Goal: Task Accomplishment & Management: Complete application form

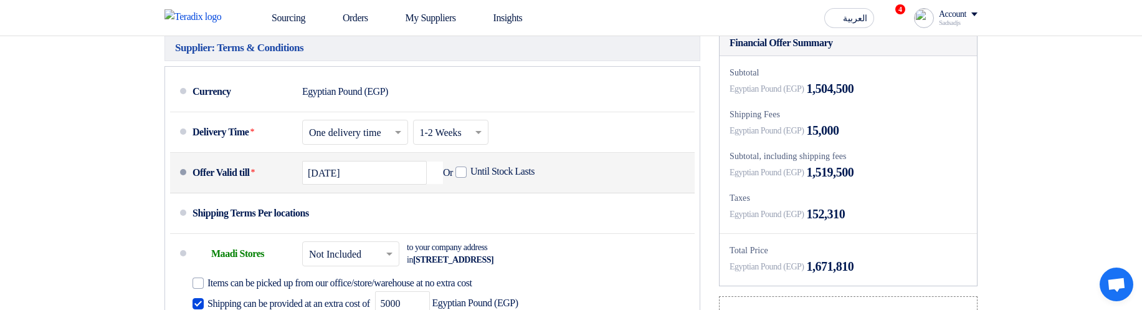
scroll to position [760, 0]
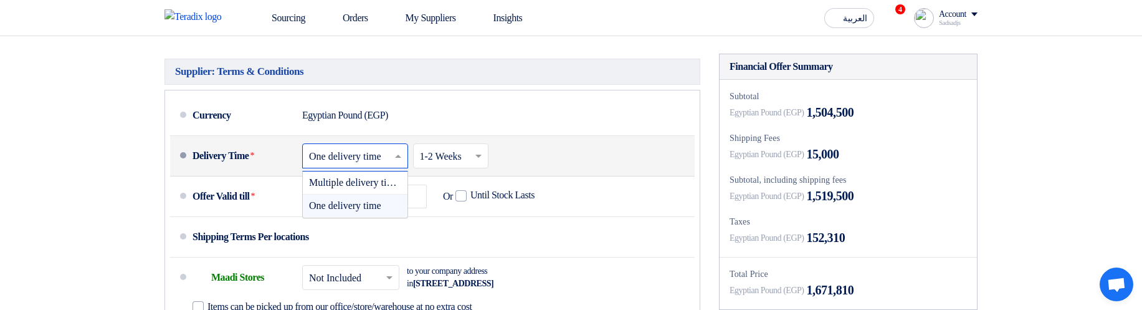
click at [389, 166] on input "text" at bounding box center [355, 157] width 93 height 18
click at [390, 188] on span "Multiple delivery times" at bounding box center [355, 182] width 93 height 11
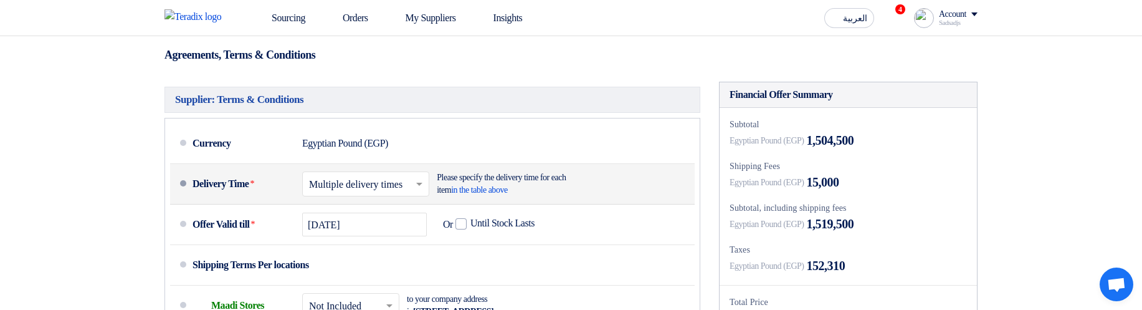
scroll to position [774, 0]
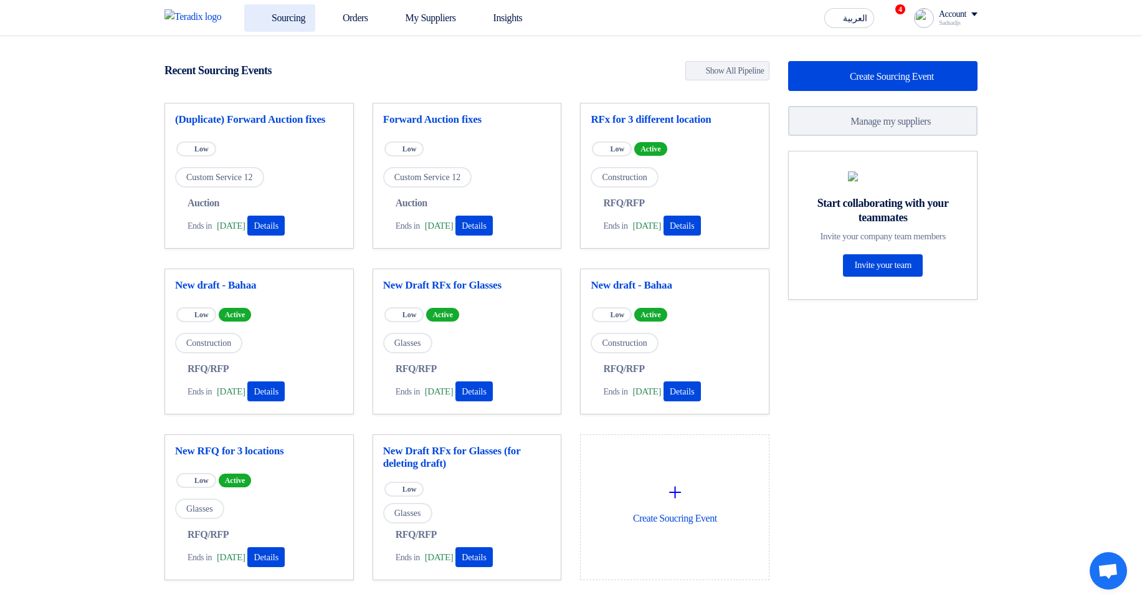
click at [287, 7] on link "Sourcing" at bounding box center [279, 17] width 71 height 27
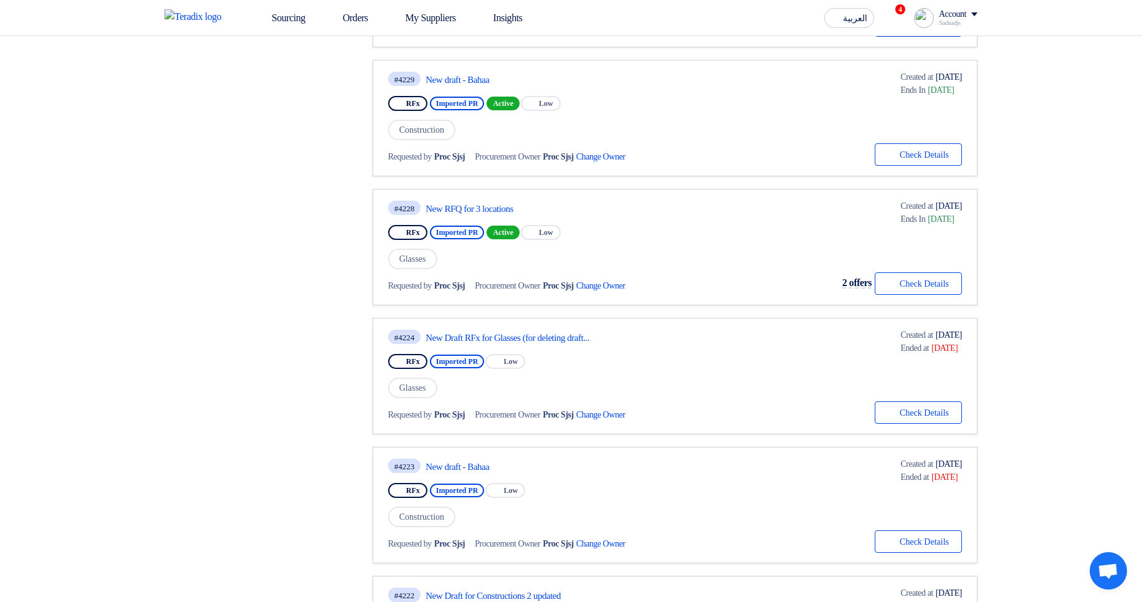
scroll to position [748, 0]
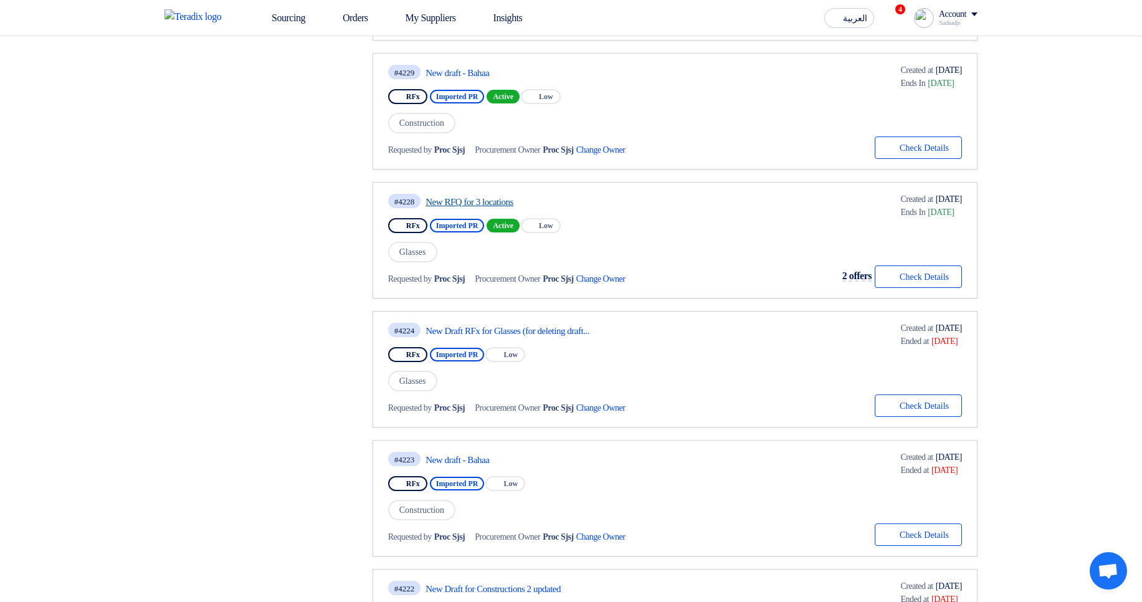
click at [492, 200] on link "New RFQ for 3 locations" at bounding box center [542, 201] width 234 height 11
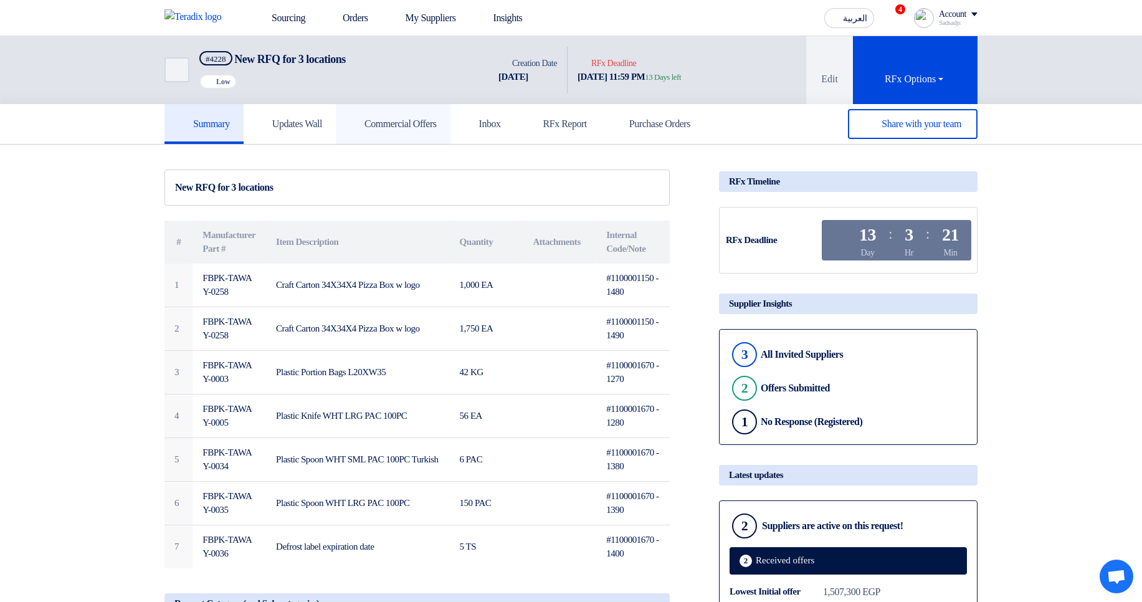
click at [436, 122] on h5 "Commercial Offers" at bounding box center [392, 124] width 87 height 12
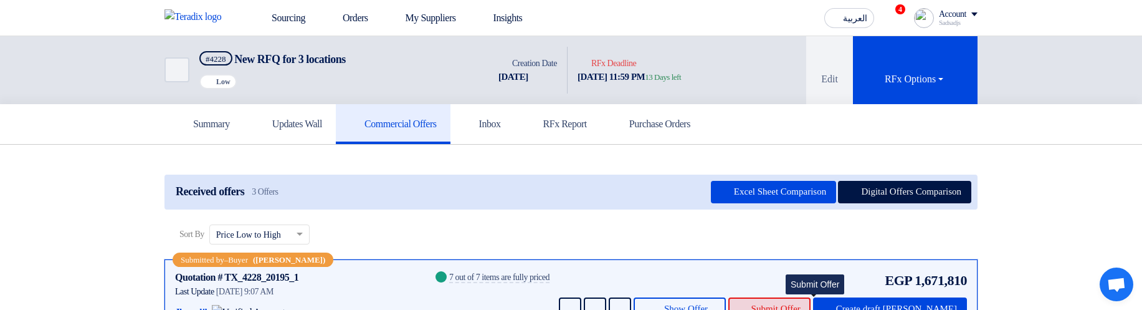
click at [801, 304] on span "Submit Offer" at bounding box center [775, 308] width 49 height 9
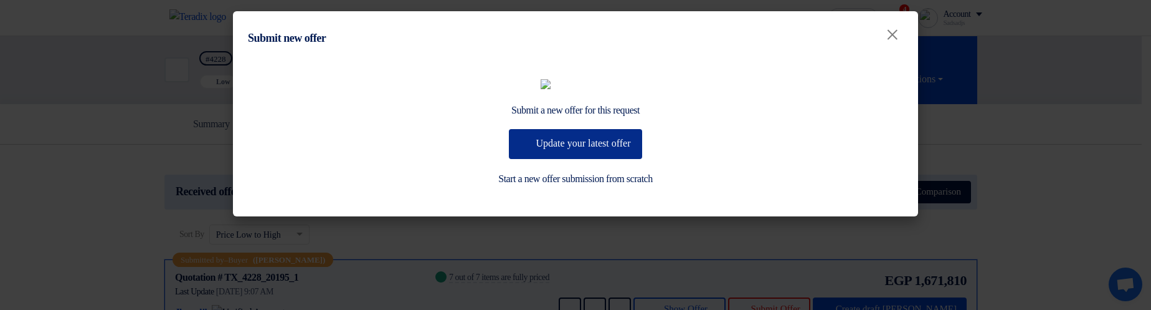
click at [602, 159] on button "Update your latest offer" at bounding box center [575, 144] width 133 height 30
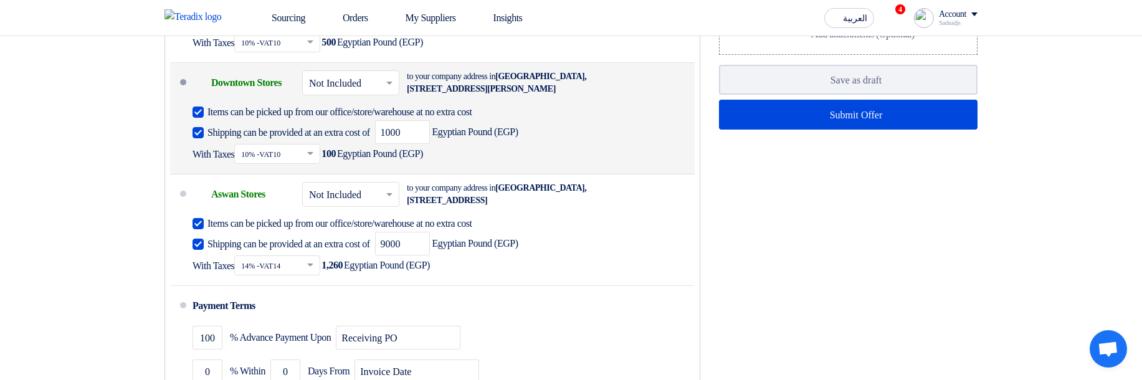
scroll to position [1047, 0]
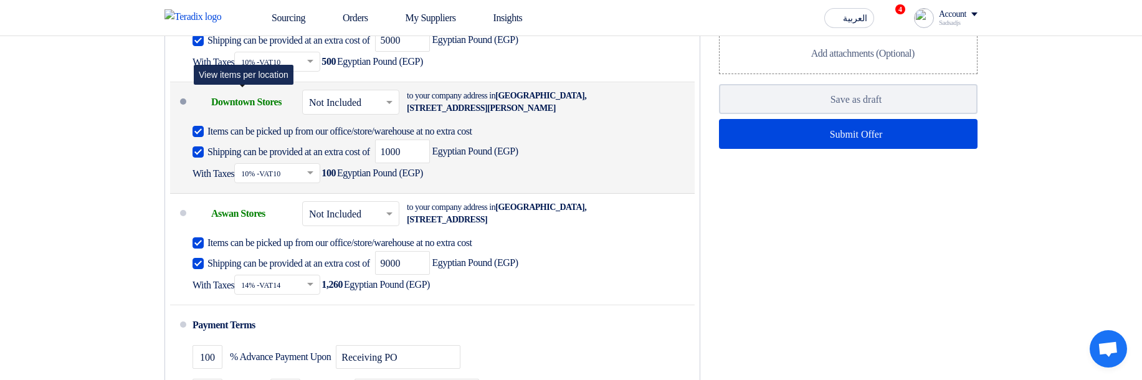
click at [259, 117] on div "Shipping To location Downtown Stores" at bounding box center [243, 102] width 100 height 30
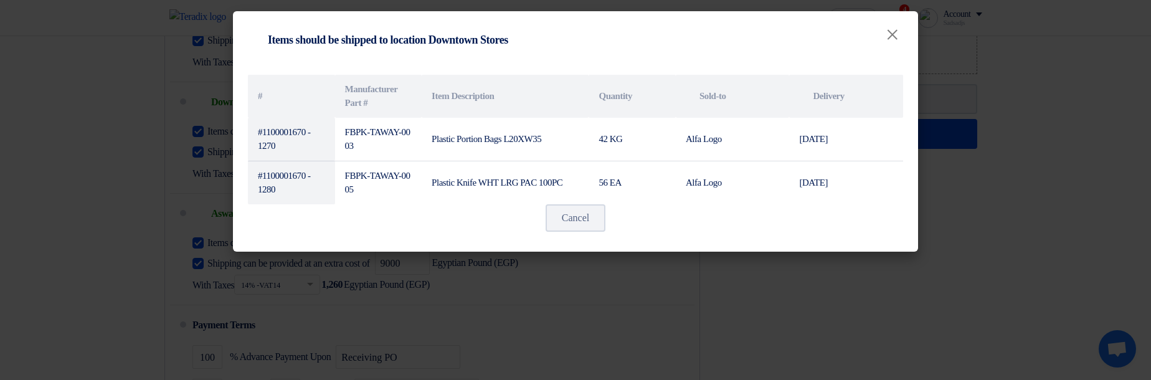
click at [767, 336] on modal-container "Shipping To location Items should be shipped to location Downtown Stores × # Ma…" at bounding box center [575, 190] width 1151 height 380
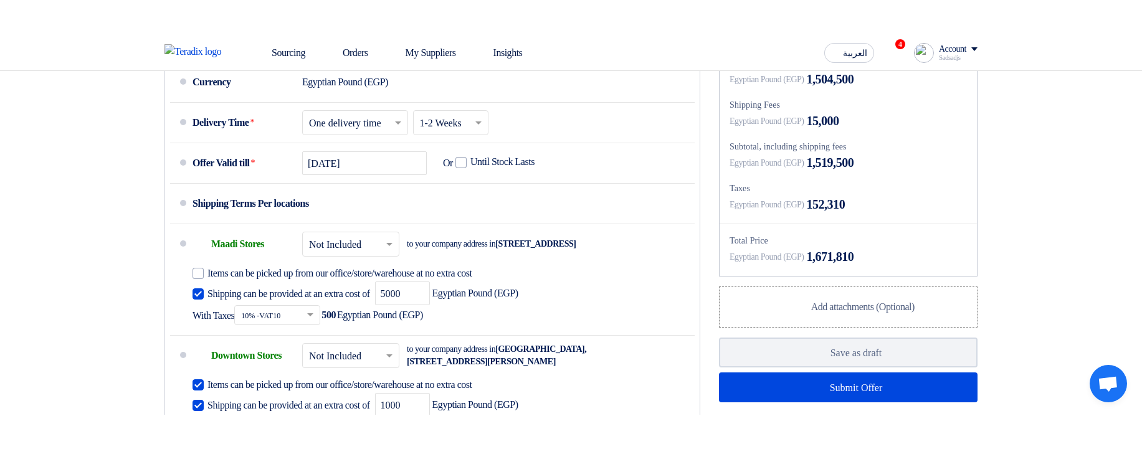
scroll to position [822, 0]
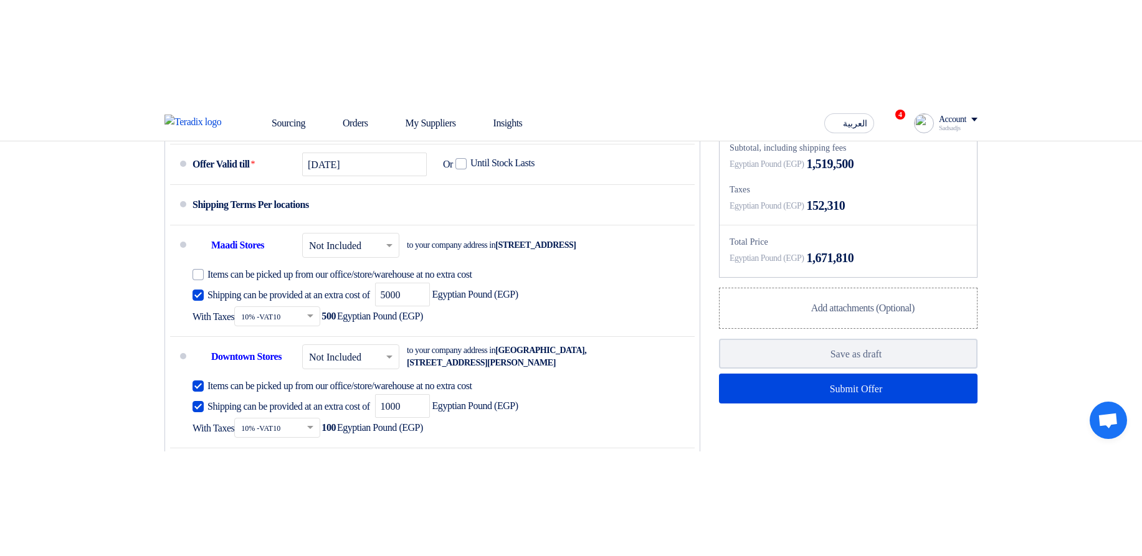
scroll to position [906, 0]
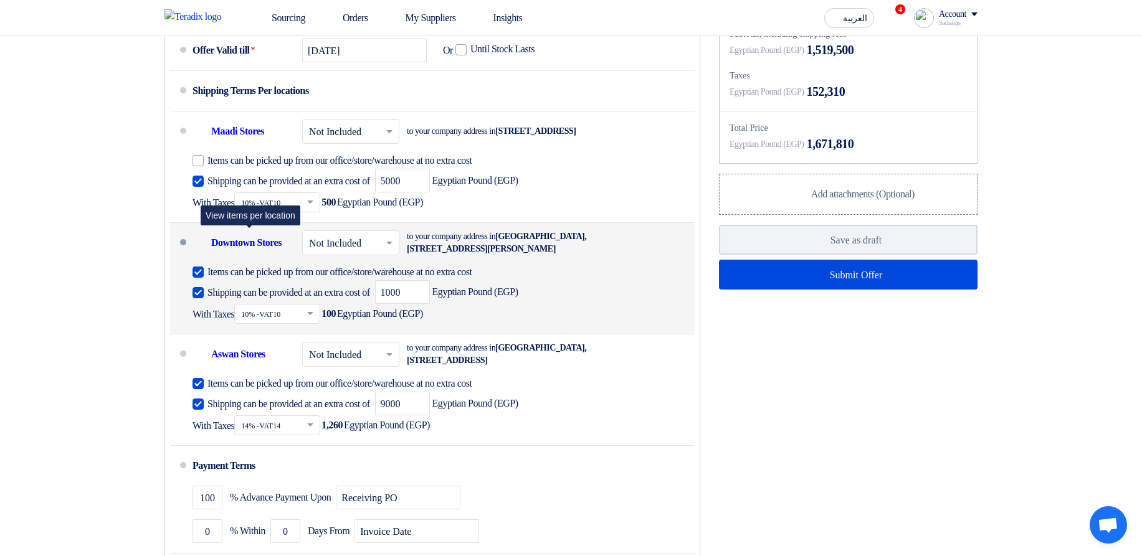
click at [268, 258] on div "Shipping To location Downtown Stores" at bounding box center [243, 243] width 100 height 30
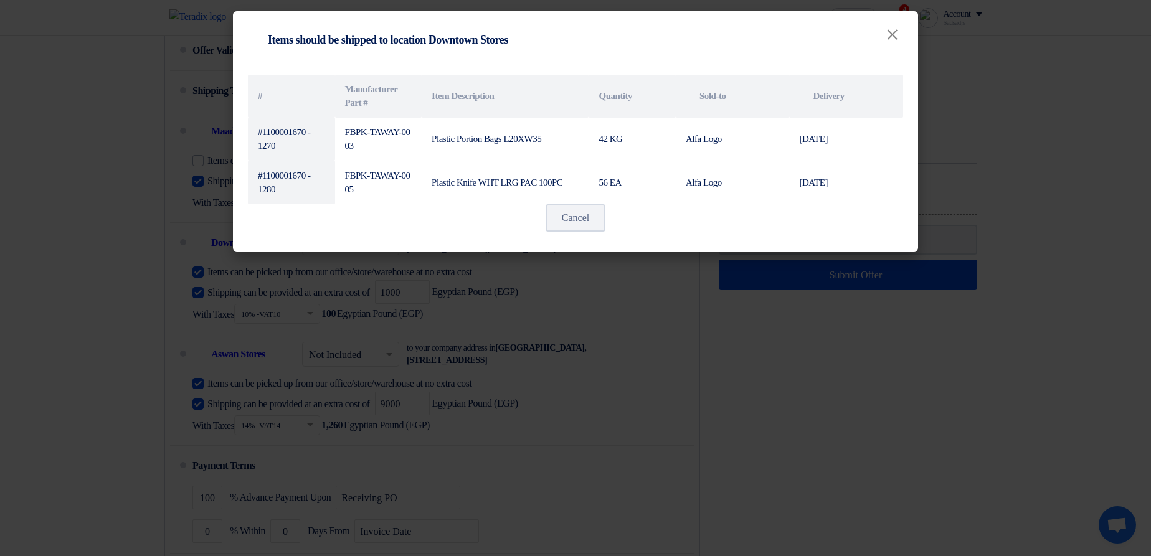
click at [865, 412] on modal-container "Shipping To location Items should be shipped to location Downtown Stores × # Ma…" at bounding box center [575, 278] width 1151 height 556
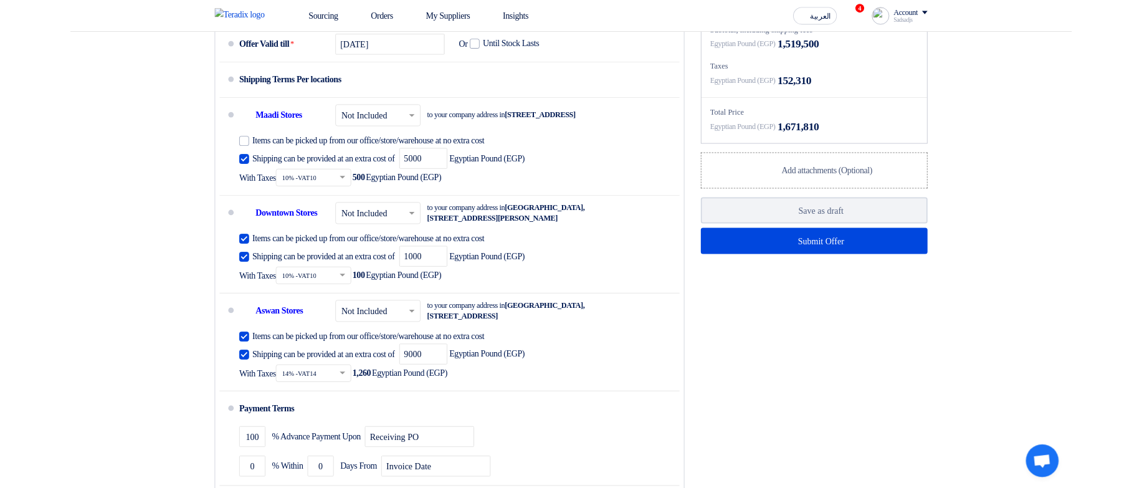
scroll to position [831, 0]
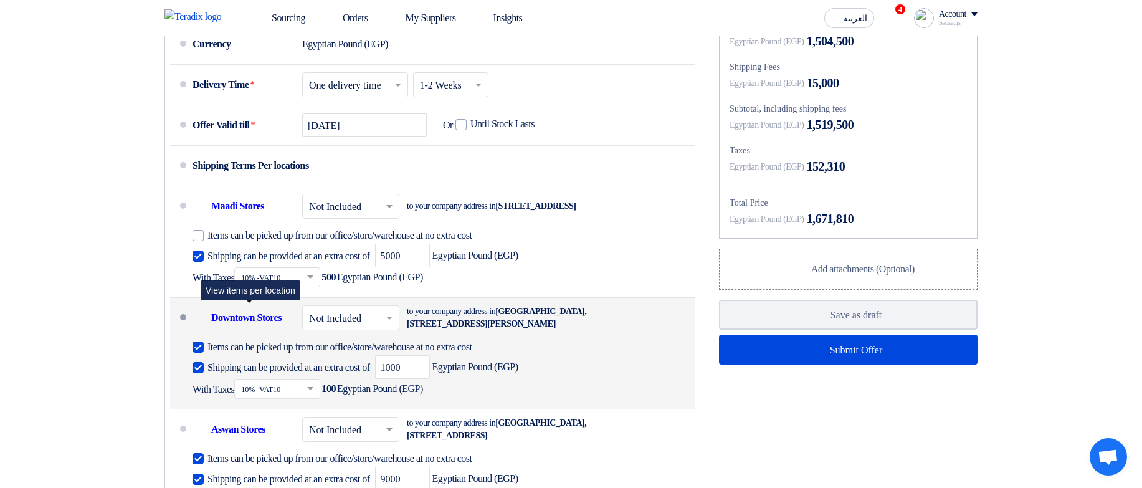
click at [252, 333] on div "Shipping To location Downtown Stores" at bounding box center [243, 318] width 100 height 30
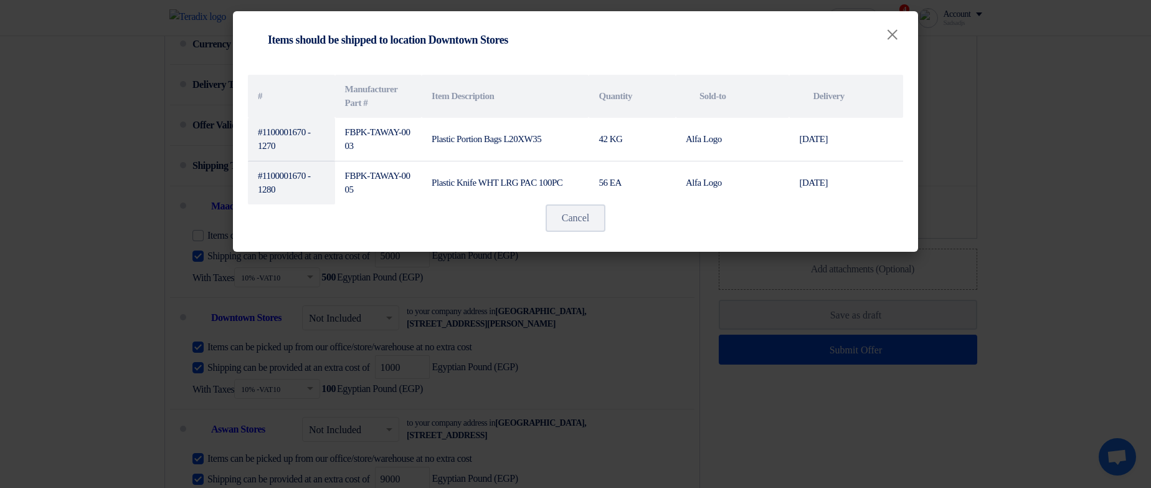
click at [427, 366] on modal-container "Shipping To location Items should be shipped to location Downtown Stores × # Ma…" at bounding box center [575, 244] width 1151 height 488
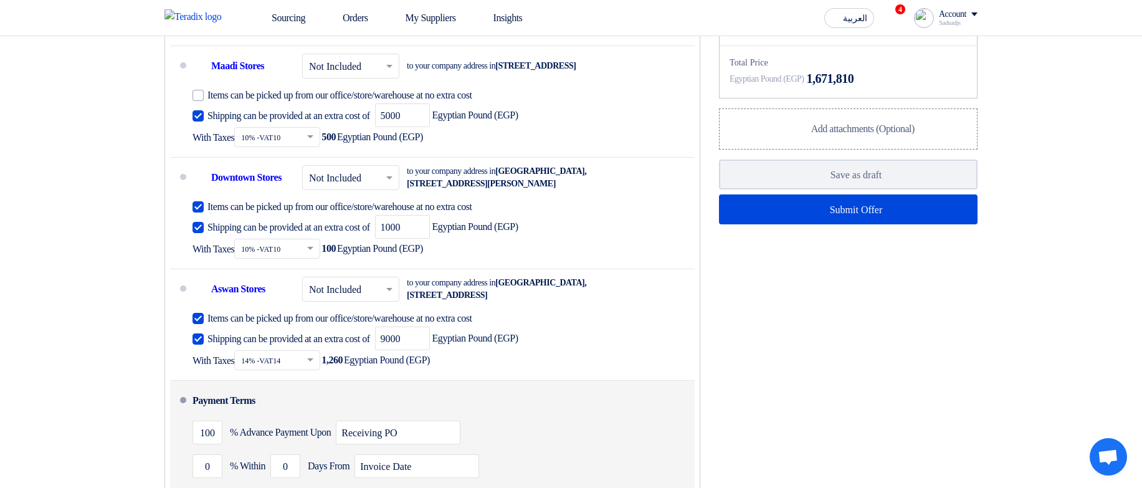
scroll to position [981, 0]
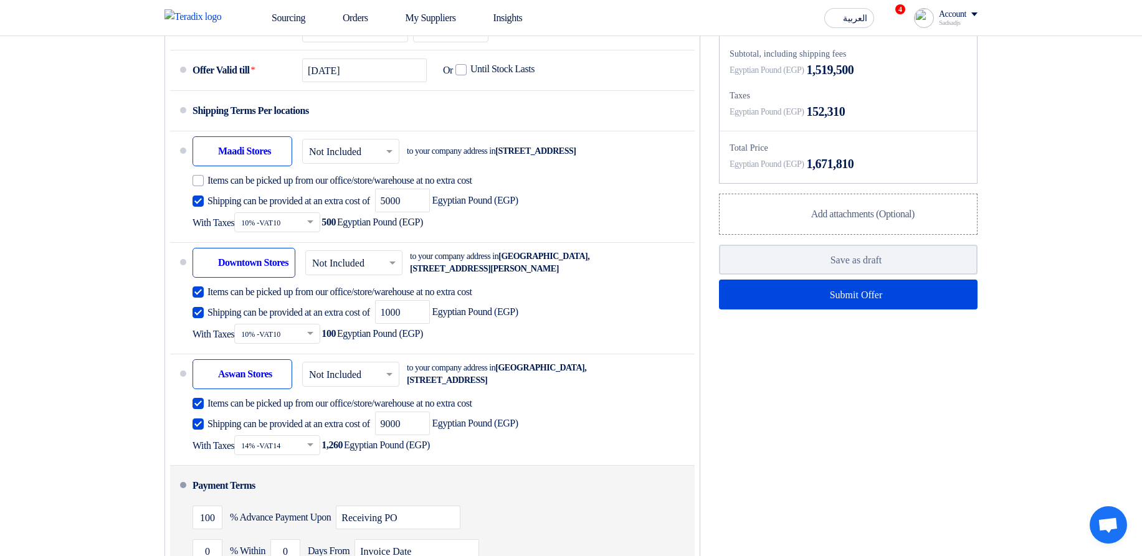
scroll to position [831, 0]
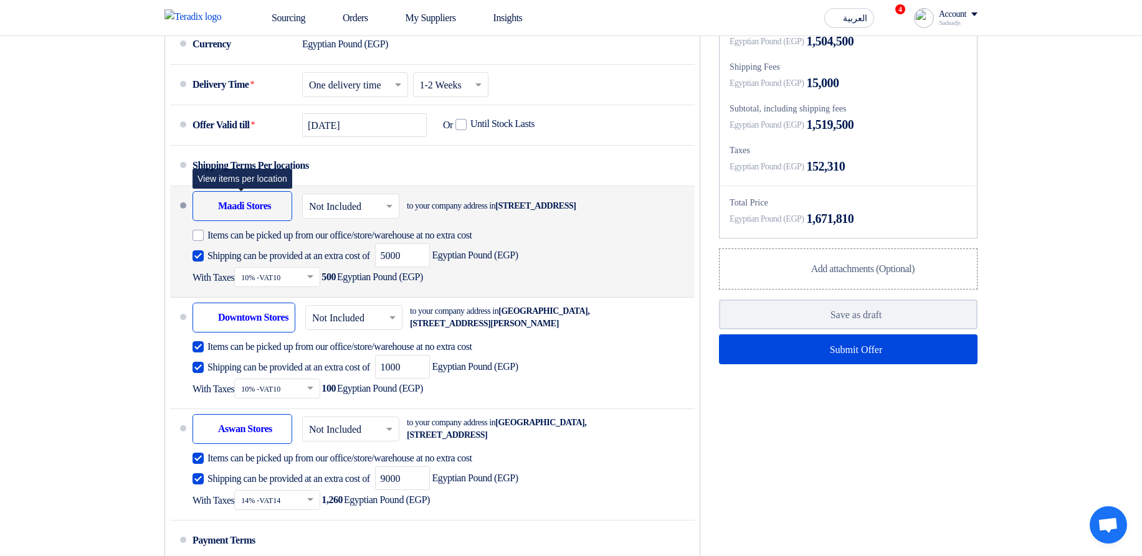
click at [262, 221] on div "Shipping To location Maadi Stores" at bounding box center [243, 206] width 100 height 30
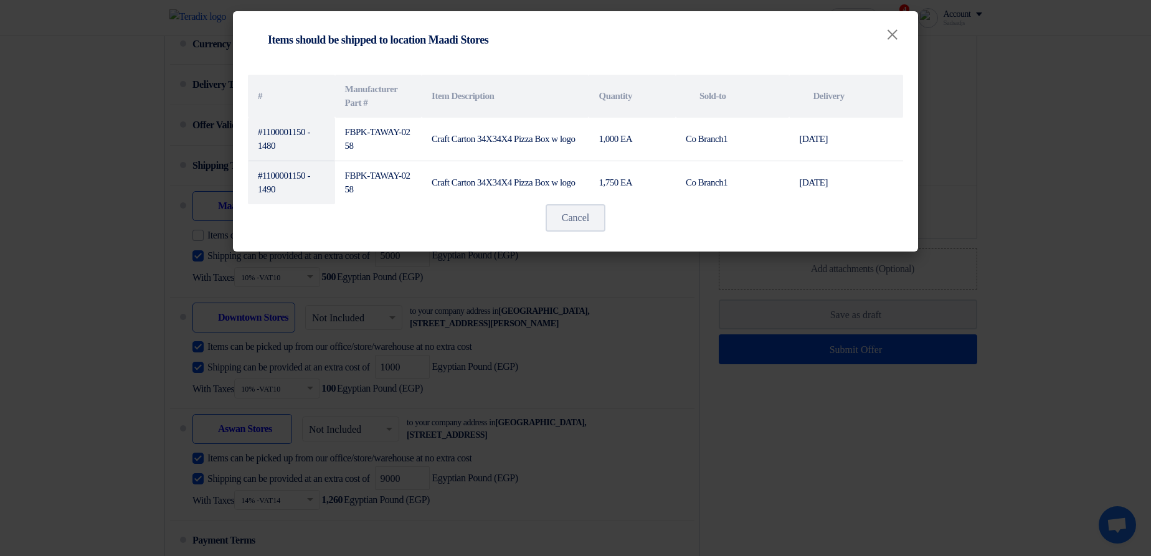
click at [655, 346] on modal-container "Shipping To location Items should be shipped to location Maadi Stores × # Manuf…" at bounding box center [575, 278] width 1151 height 556
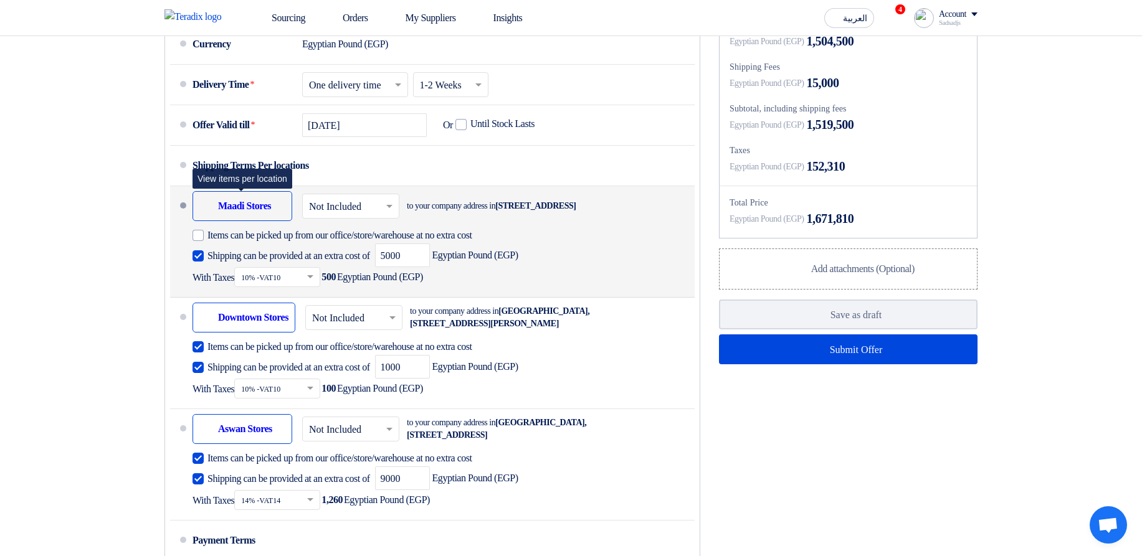
click at [243, 221] on div "Shipping To location Maadi Stores" at bounding box center [243, 206] width 100 height 30
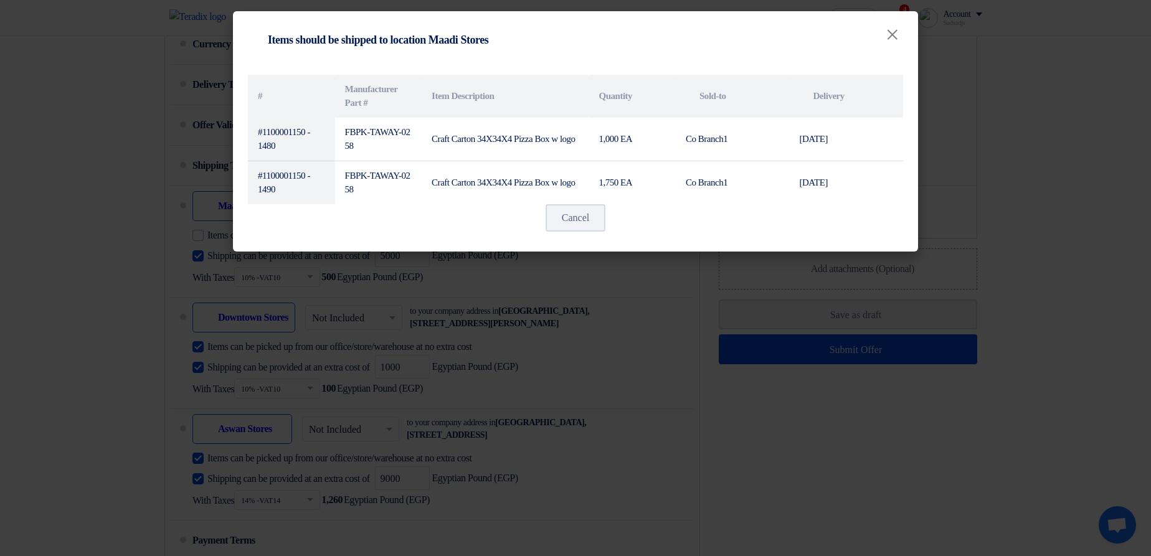
click at [626, 371] on modal-container "Shipping To location Items should be shipped to location Maadi Stores × # Manuf…" at bounding box center [575, 278] width 1151 height 556
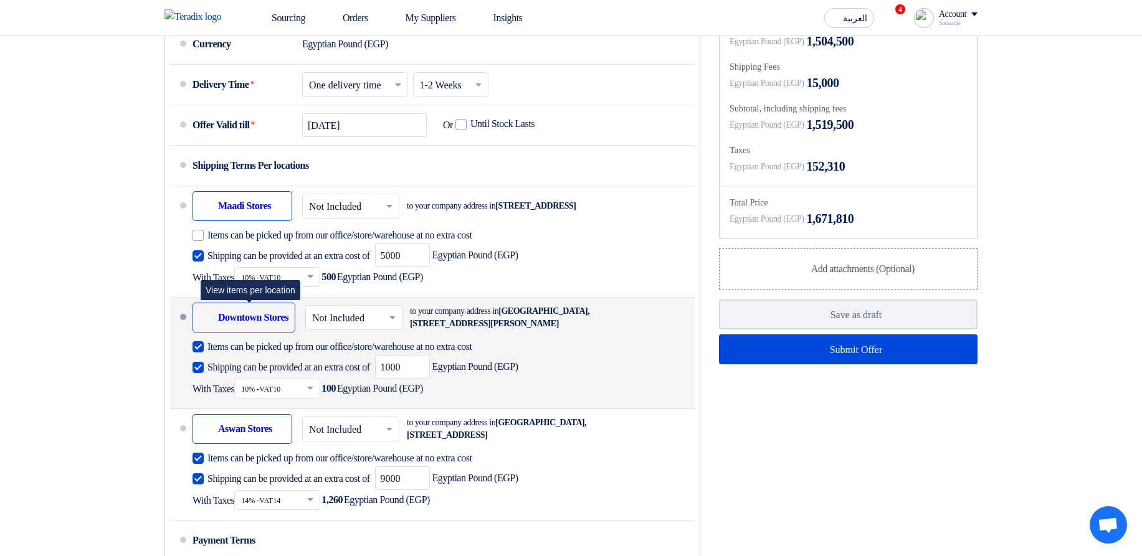
click at [250, 333] on div "Shipping To location Downtown Stores" at bounding box center [244, 318] width 103 height 30
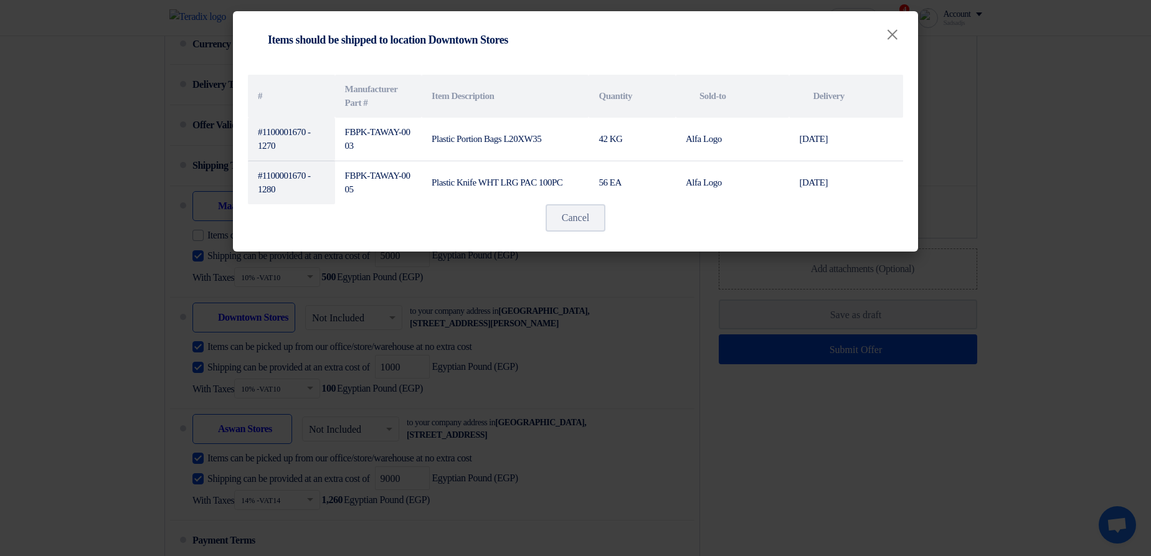
click at [629, 402] on modal-container "Shipping To location Items should be shipped to location Downtown Stores × # Ma…" at bounding box center [575, 278] width 1151 height 556
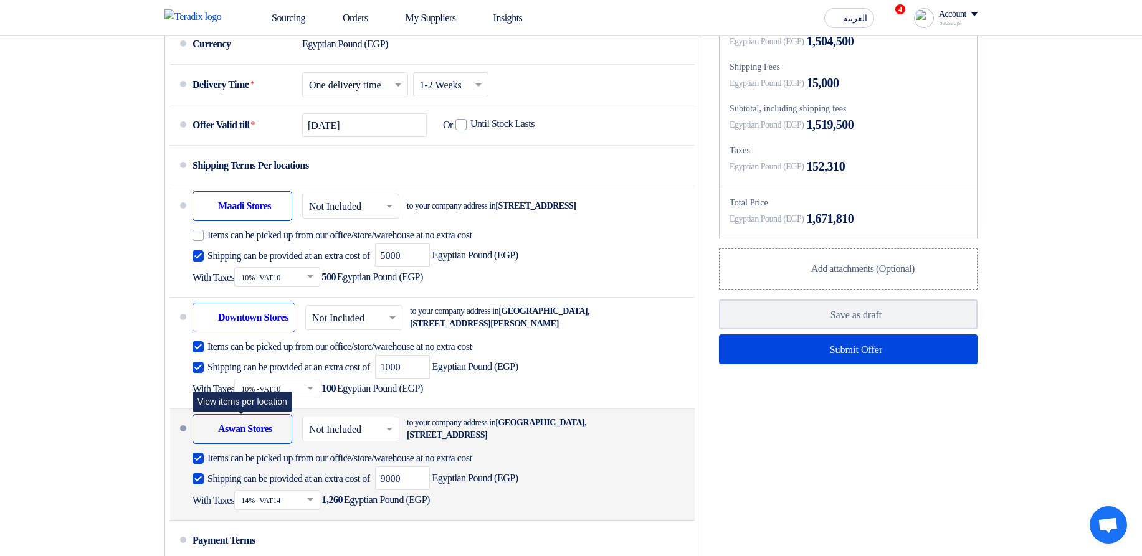
click at [242, 444] on div "Shipping To location Aswan Stores" at bounding box center [243, 429] width 100 height 30
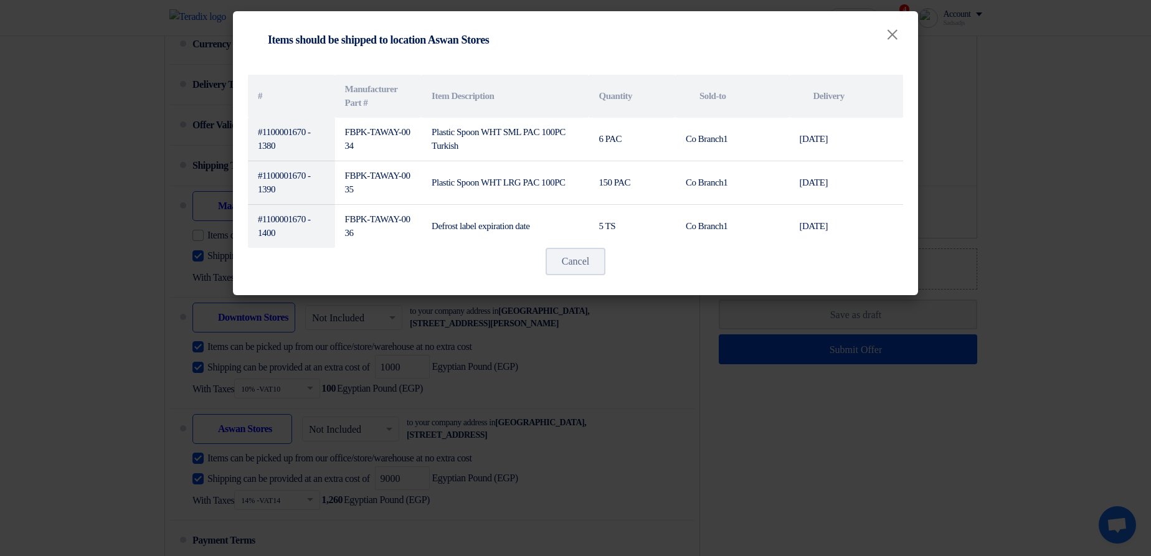
click at [673, 420] on modal-container "Shipping To location Items should be shipped to location Aswan Stores × # Manuf…" at bounding box center [575, 278] width 1151 height 556
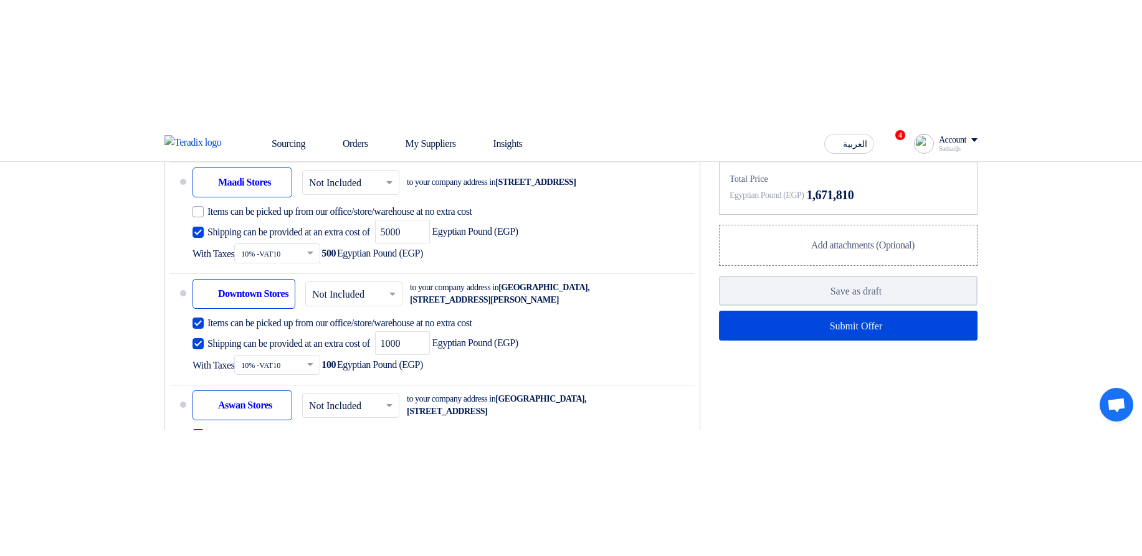
scroll to position [989, 0]
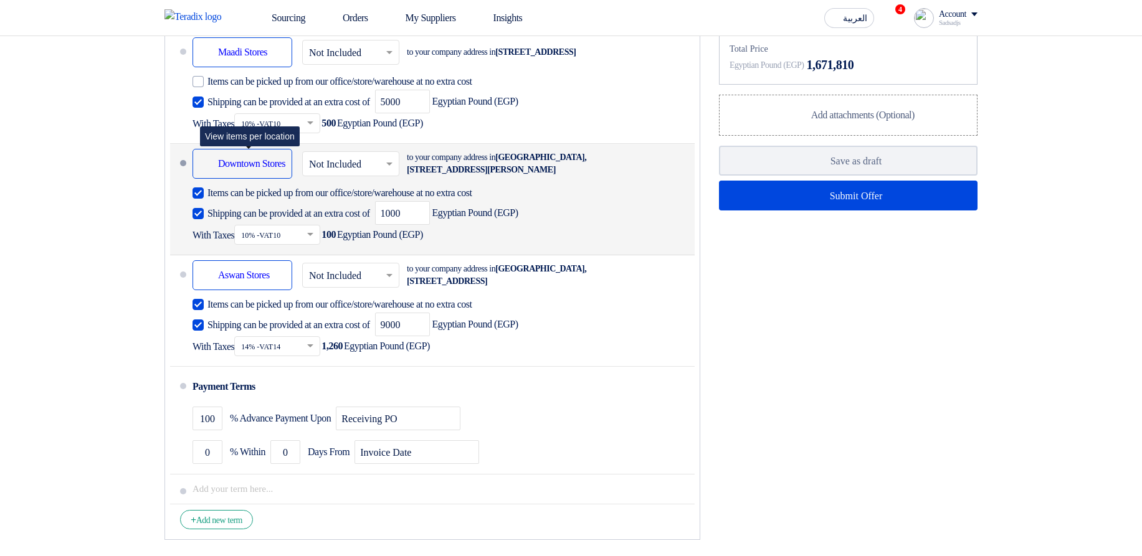
click at [239, 179] on div "Shipping To location Downtown Stores" at bounding box center [243, 164] width 100 height 30
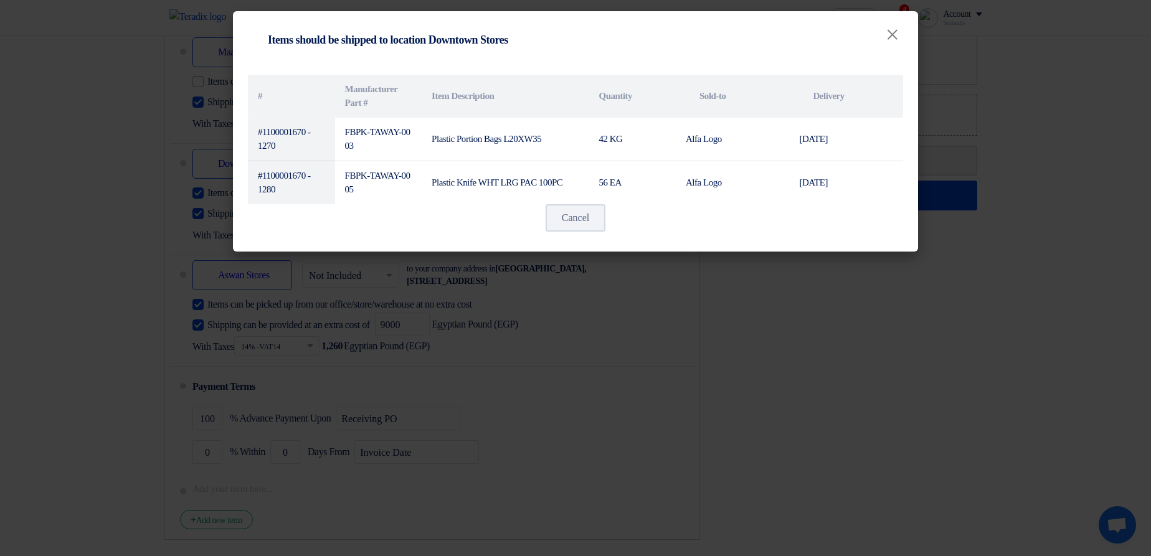
click at [801, 355] on modal-container "Shipping To location Items should be shipped to location Downtown Stores × # Ma…" at bounding box center [575, 278] width 1151 height 556
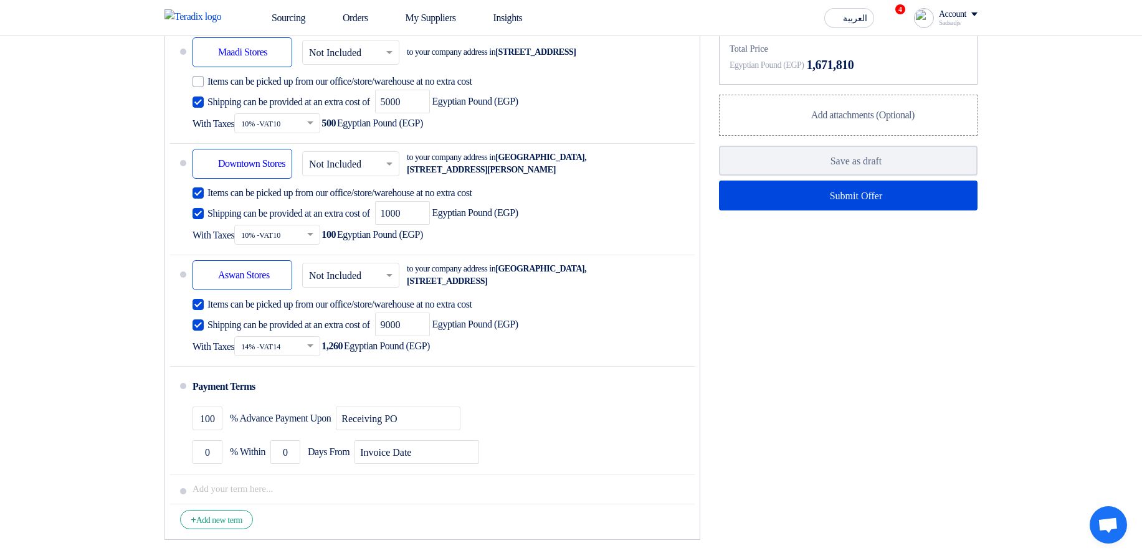
click at [986, 379] on div "Financial Offer Summary Subtotal Egyptian Pound (EGP) 1,504,500 Shipping Fees" at bounding box center [848, 188] width 277 height 718
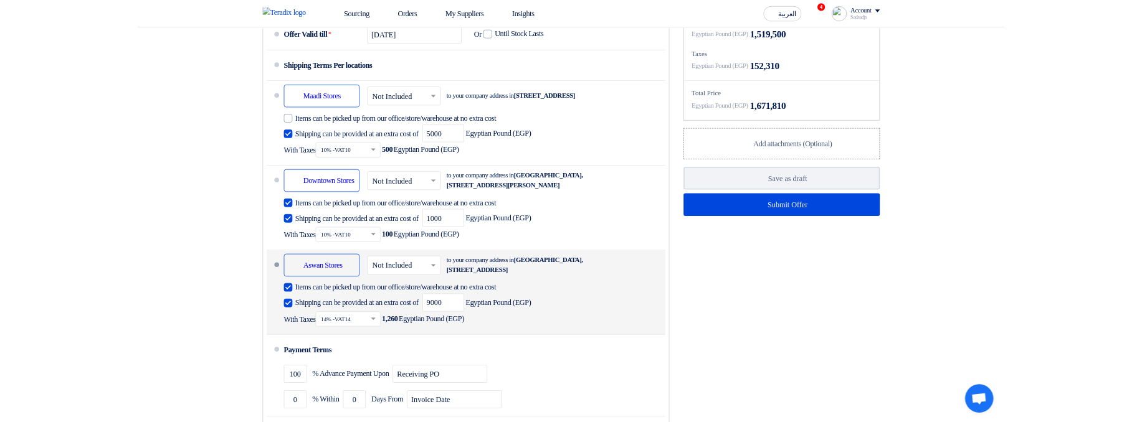
scroll to position [910, 0]
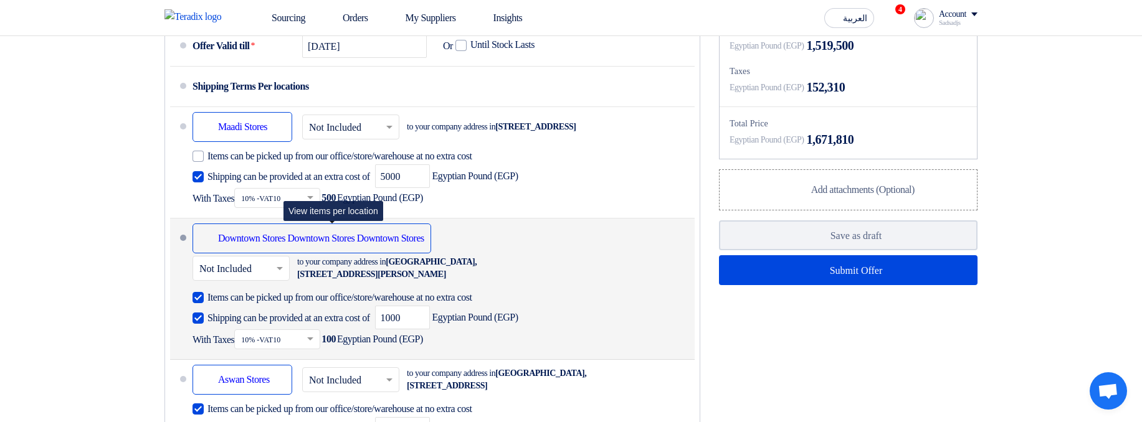
click at [430, 254] on div "Shipping To location Downtown Stores Downtown Stores Downtown Stores" at bounding box center [312, 239] width 239 height 30
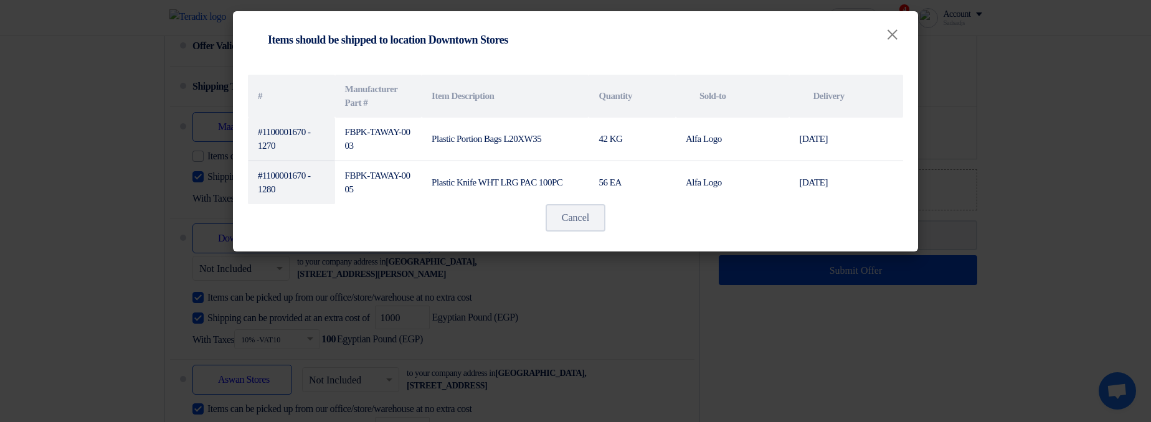
click at [1096, 331] on modal-container "Shipping To location Items should be shipped to location Downtown Stores × # Ma…" at bounding box center [575, 211] width 1151 height 422
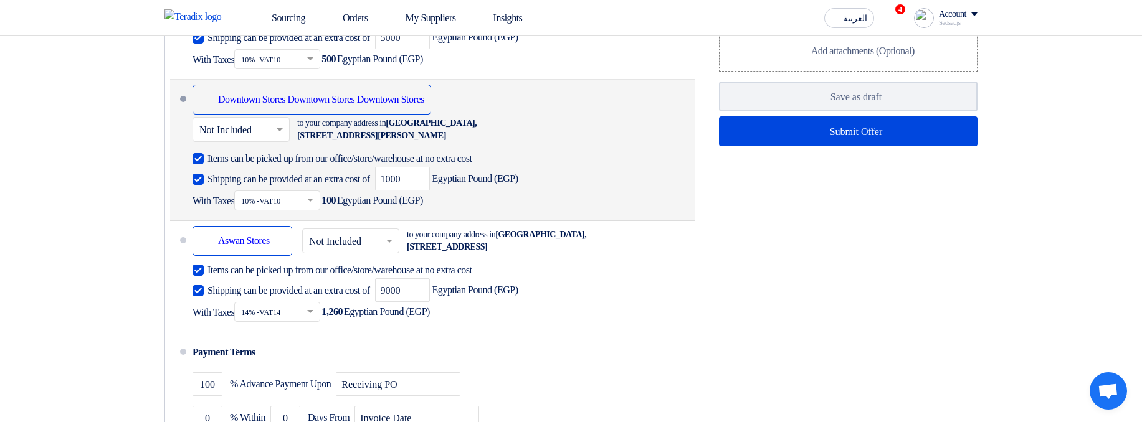
scroll to position [1060, 0]
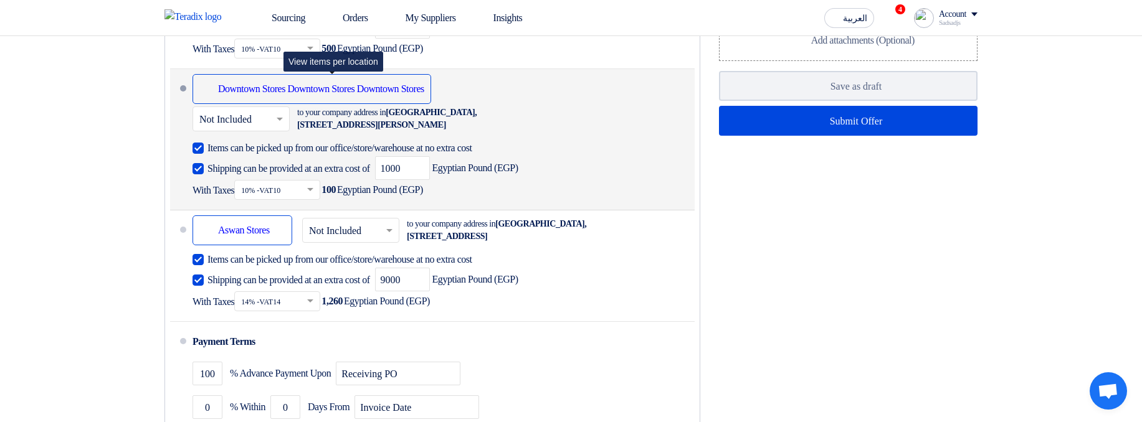
click at [431, 104] on div "Shipping To location Downtown Stores Downtown Stores Downtown Stores" at bounding box center [312, 89] width 239 height 30
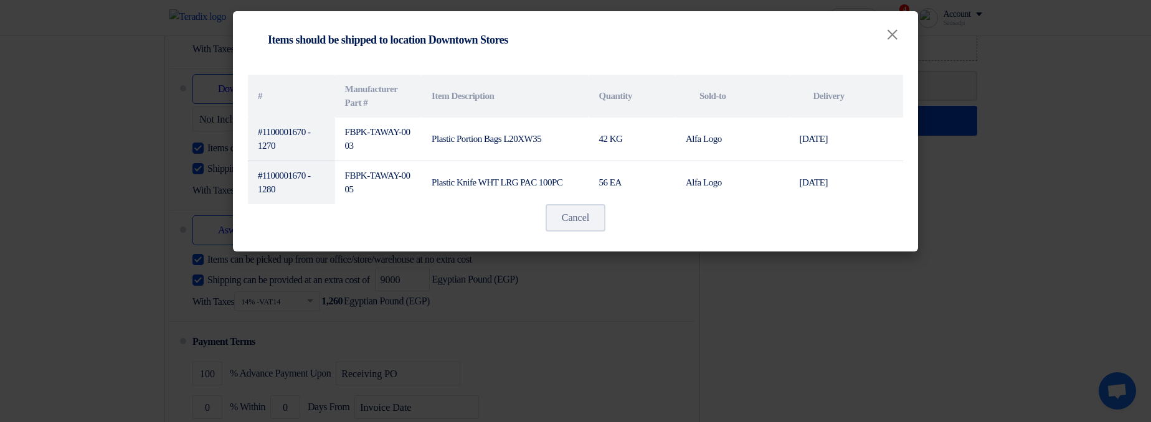
click at [1106, 276] on modal-container "Shipping To location Items should be shipped to location Downtown Stores × # Ma…" at bounding box center [575, 211] width 1151 height 422
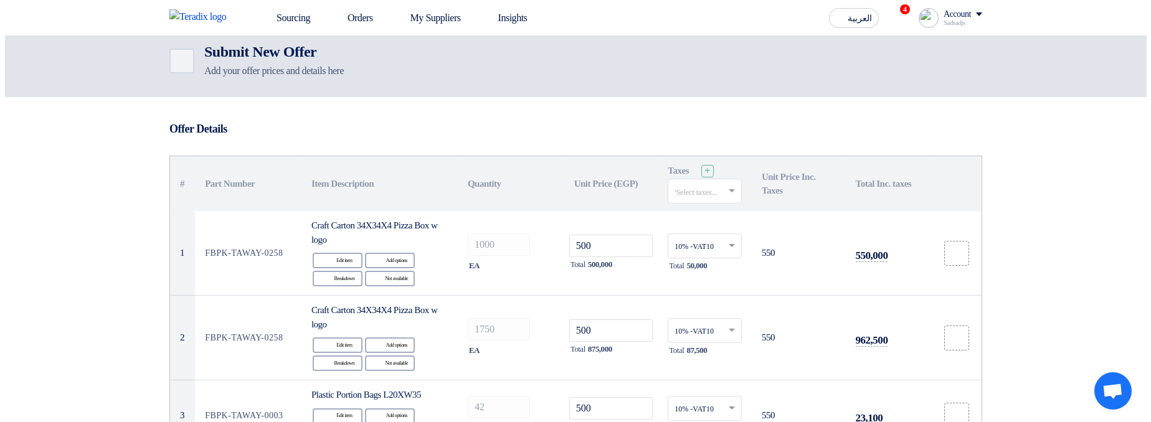
scroll to position [0, 0]
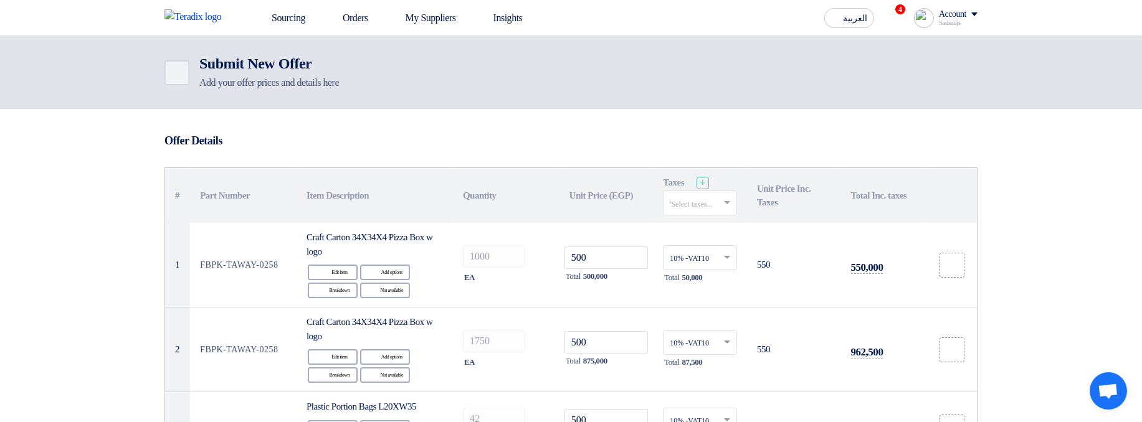
click at [158, 73] on div "Back Submit New Offer Add your offer prices and details here" at bounding box center [571, 73] width 832 height 36
click at [169, 74] on icon "Back" at bounding box center [175, 72] width 15 height 15
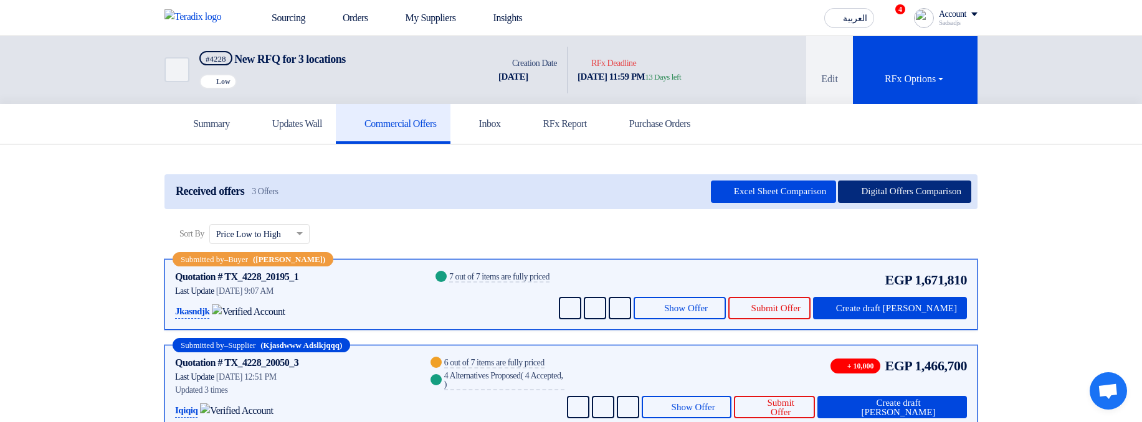
click at [894, 187] on button "Digital Offers Comparison" at bounding box center [904, 192] width 133 height 22
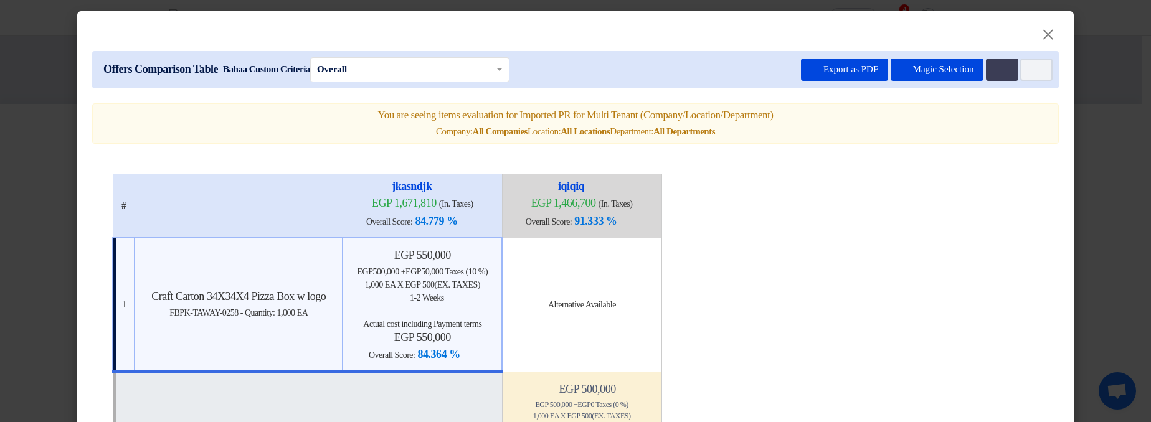
click at [353, 115] on h5 "You are seeing items evaluation for Imported PR for Multi Tenant (Company/Locat…" at bounding box center [576, 115] width 946 height 12
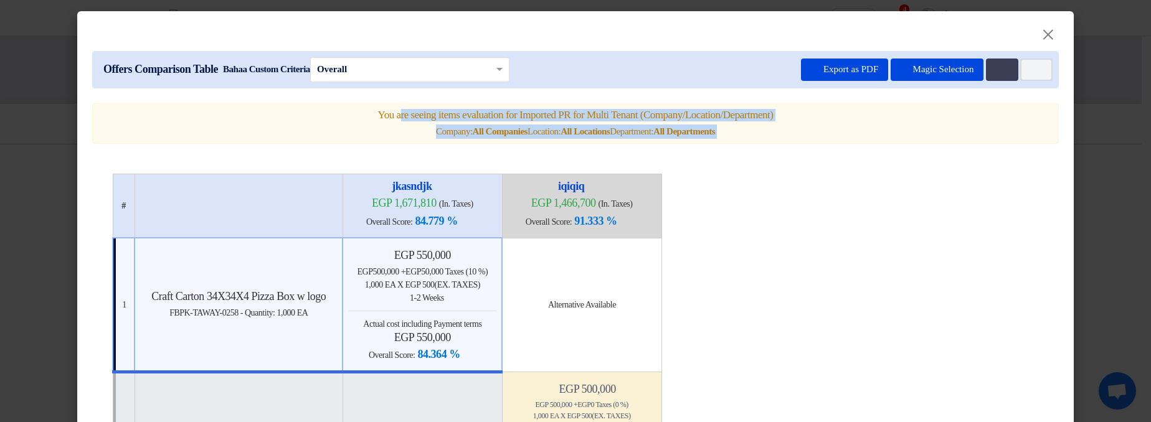
drag, startPoint x: 353, startPoint y: 115, endPoint x: 770, endPoint y: 150, distance: 418.2
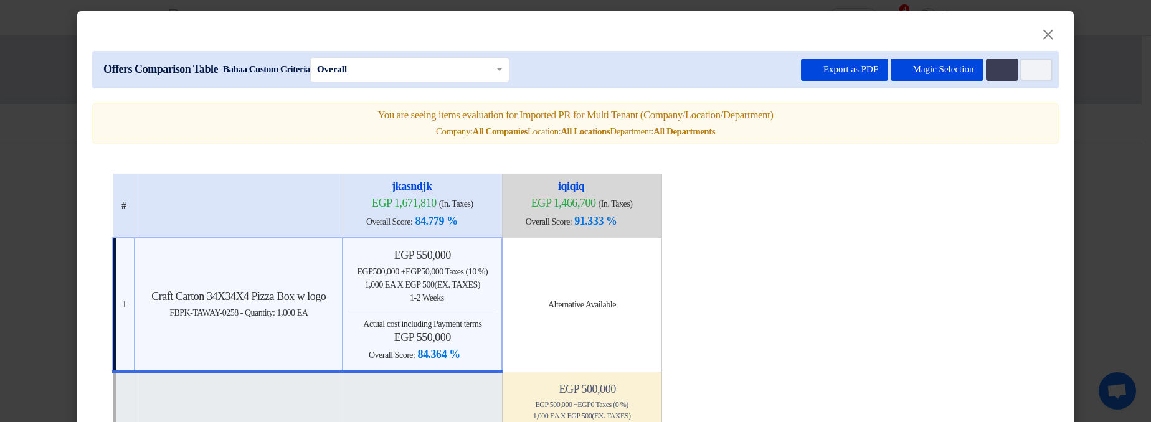
scroll to position [369, 0]
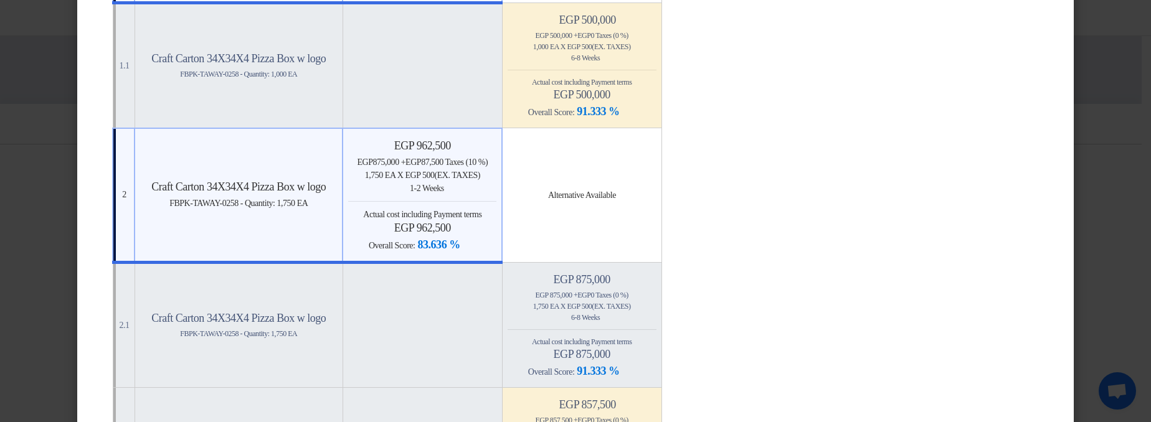
click at [1118, 165] on modal-container "× Offers Comparison Table Bahaa Custom Criteria × Overall × Export as PDF Magic…" at bounding box center [575, 211] width 1151 height 422
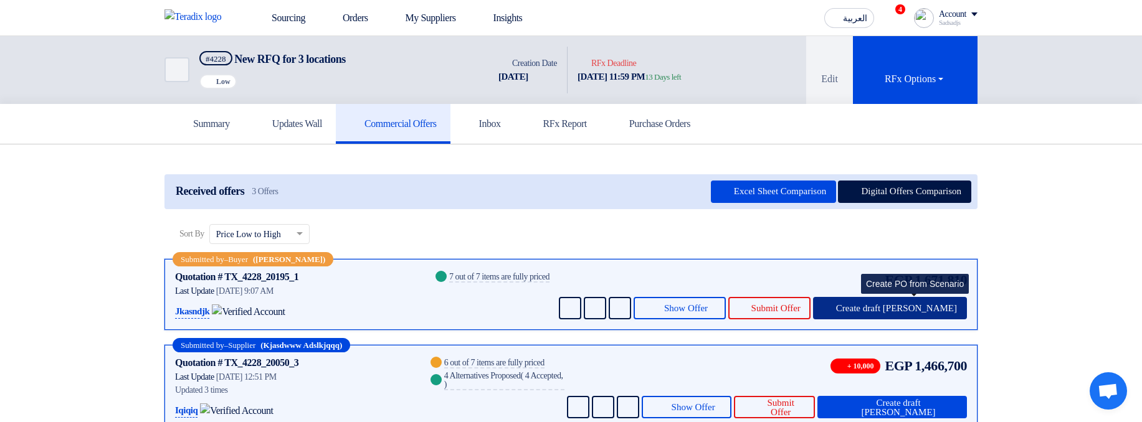
click at [890, 305] on span "Create draft [PERSON_NAME]" at bounding box center [896, 308] width 121 height 9
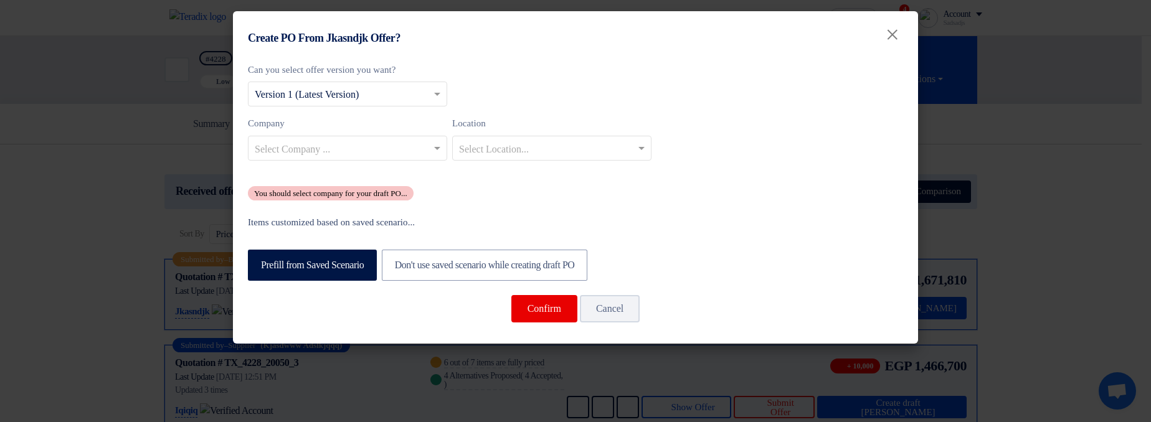
click at [384, 150] on input "text" at bounding box center [341, 149] width 173 height 21
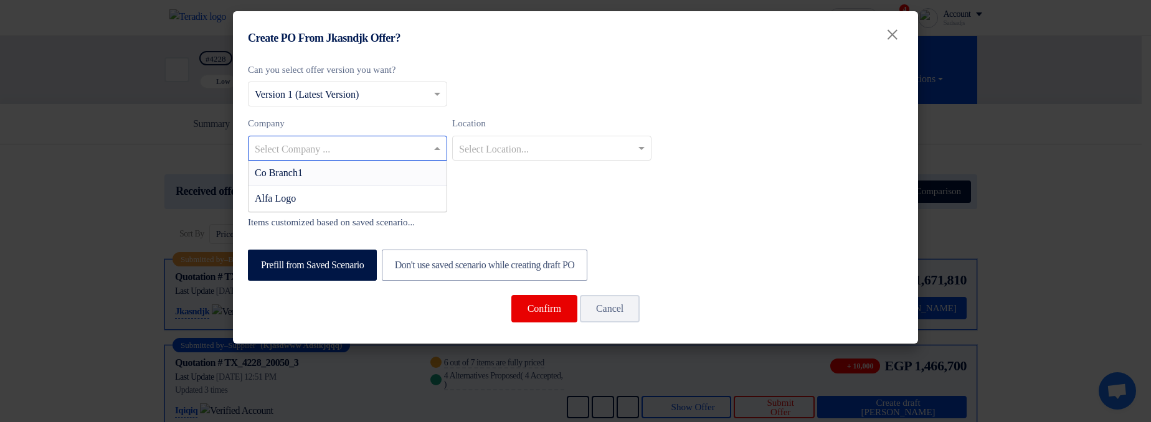
click at [395, 169] on div "Co Branch1" at bounding box center [348, 174] width 198 height 26
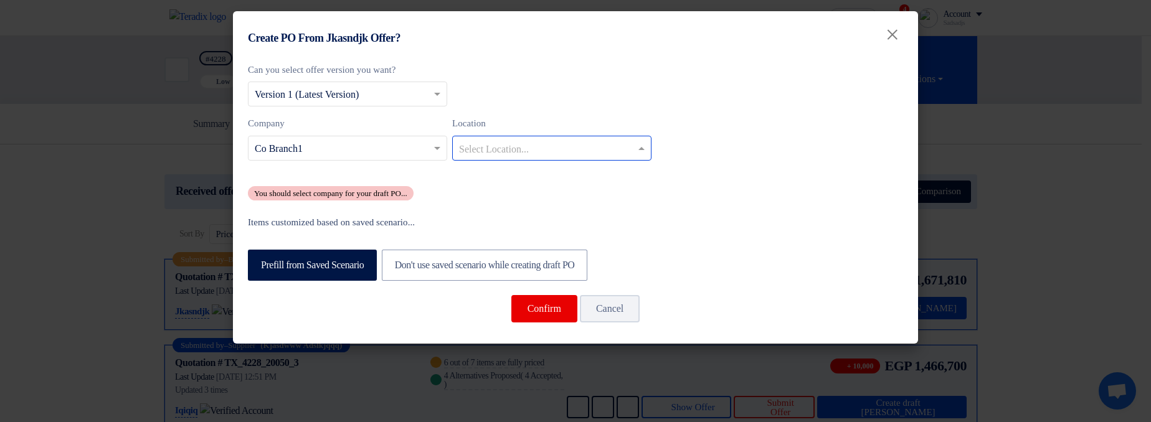
click at [484, 151] on input "text" at bounding box center [545, 149] width 173 height 21
click at [512, 174] on span "Maadi Stores" at bounding box center [485, 173] width 53 height 11
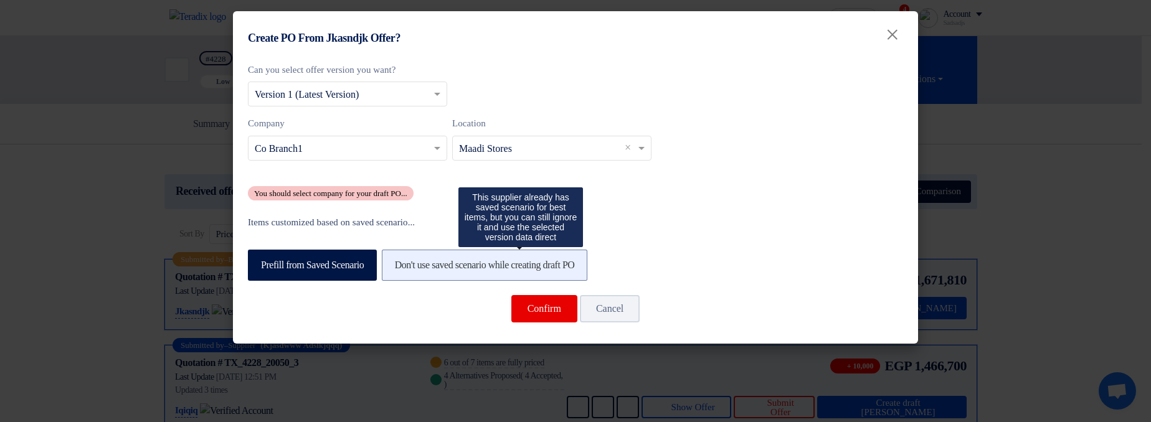
click at [505, 268] on label "Don't use saved scenario while creating draft PO" at bounding box center [485, 265] width 206 height 31
click at [403, 268] on input "Don't use saved scenario while creating draft PO" at bounding box center [399, 264] width 8 height 8
radio input "true"
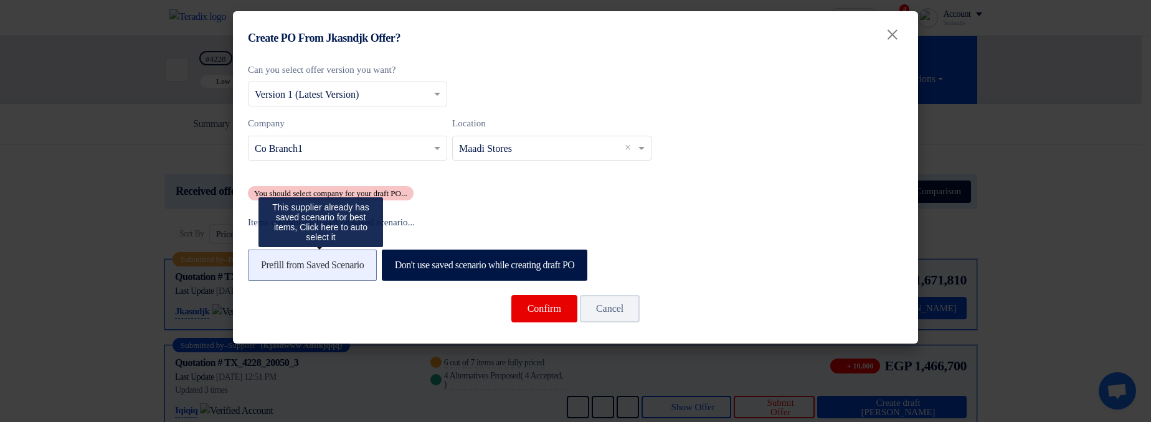
drag, startPoint x: 318, startPoint y: 272, endPoint x: 331, endPoint y: 271, distance: 13.1
click at [317, 271] on label "Prefill from Saved Scenario" at bounding box center [312, 265] width 129 height 31
click at [269, 269] on input "Prefill from Saved Scenario" at bounding box center [265, 264] width 8 height 8
radio input "true"
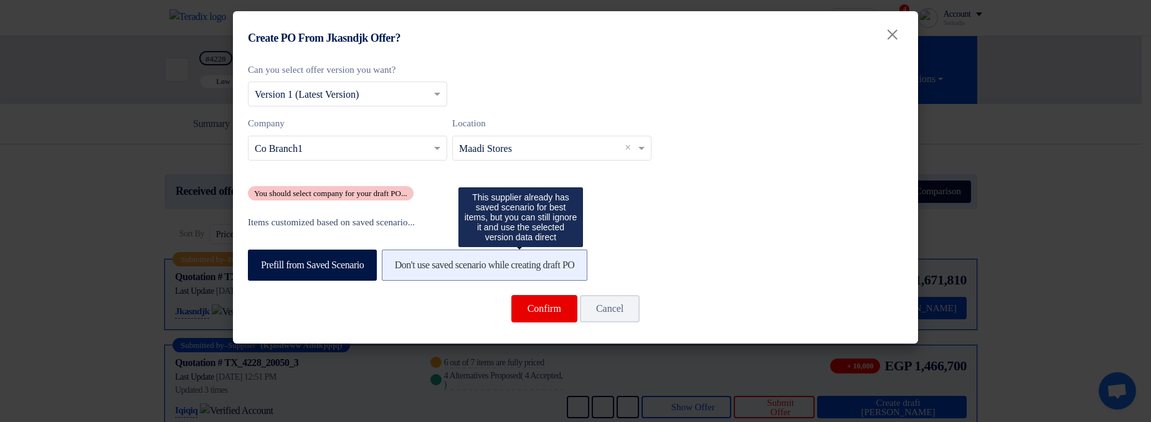
click at [412, 268] on label "Don't use saved scenario while creating draft PO" at bounding box center [485, 265] width 206 height 31
click at [403, 268] on input "Don't use saved scenario while creating draft PO" at bounding box center [399, 264] width 8 height 8
radio input "true"
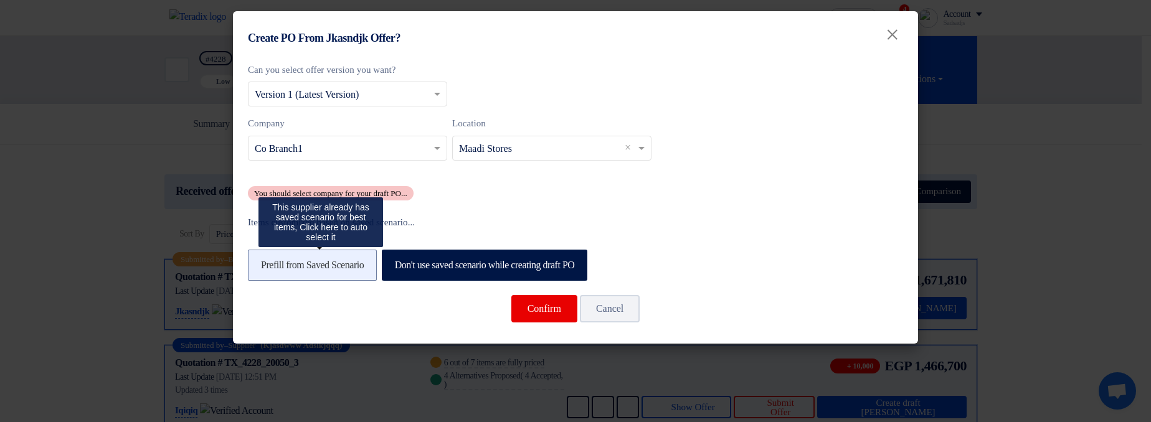
click at [343, 265] on label "Prefill from Saved Scenario" at bounding box center [312, 265] width 129 height 31
click at [269, 265] on input "Prefill from Saved Scenario" at bounding box center [265, 264] width 8 height 8
radio input "true"
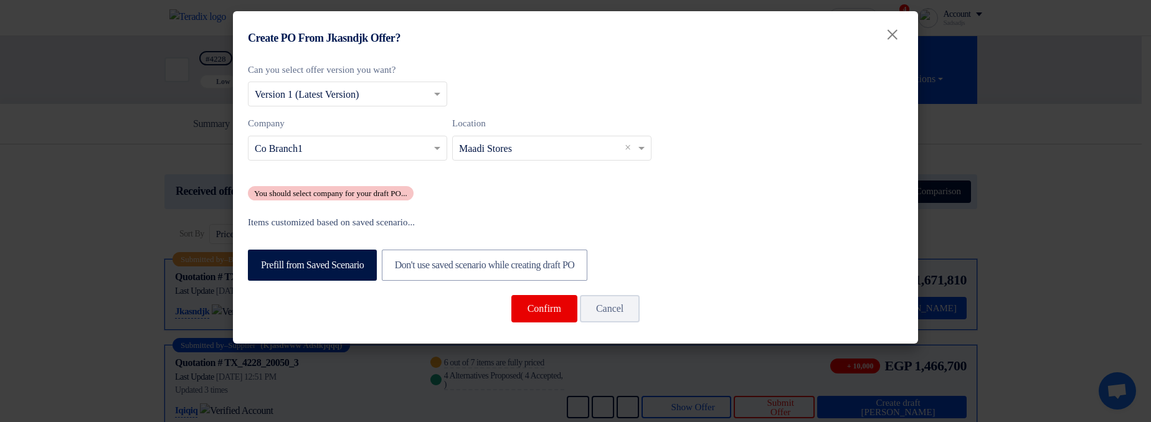
click at [783, 185] on div "Can you select offer version you want? Select from offer versions × Version 1 (…" at bounding box center [575, 132] width 655 height 138
click at [781, 168] on div "Company Select Company ... × Co Branch1 Location Select Location..." at bounding box center [575, 143] width 655 height 54
click at [1125, 172] on modal-container "Create PO From Jkasndjk Offer? × Can you select offer version you want? Select …" at bounding box center [575, 211] width 1151 height 422
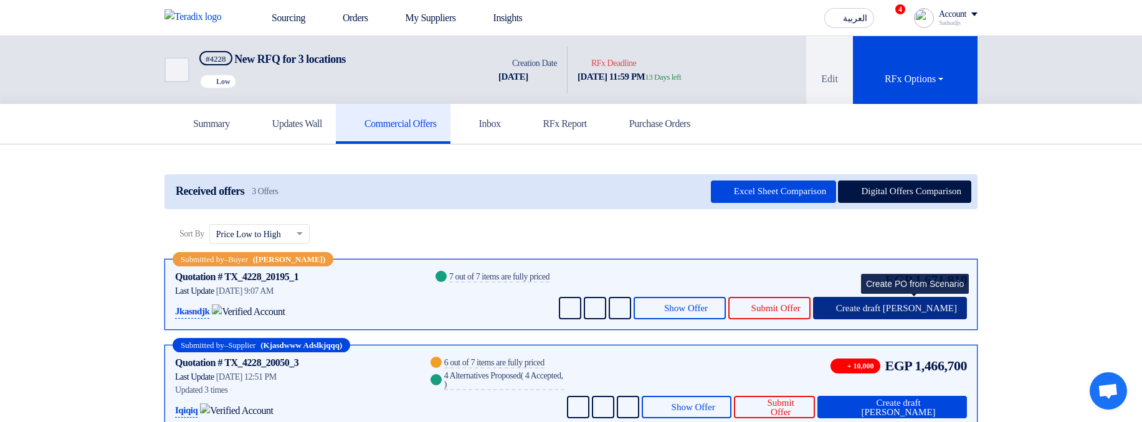
click at [933, 304] on span "Create draft [PERSON_NAME]" at bounding box center [896, 308] width 121 height 9
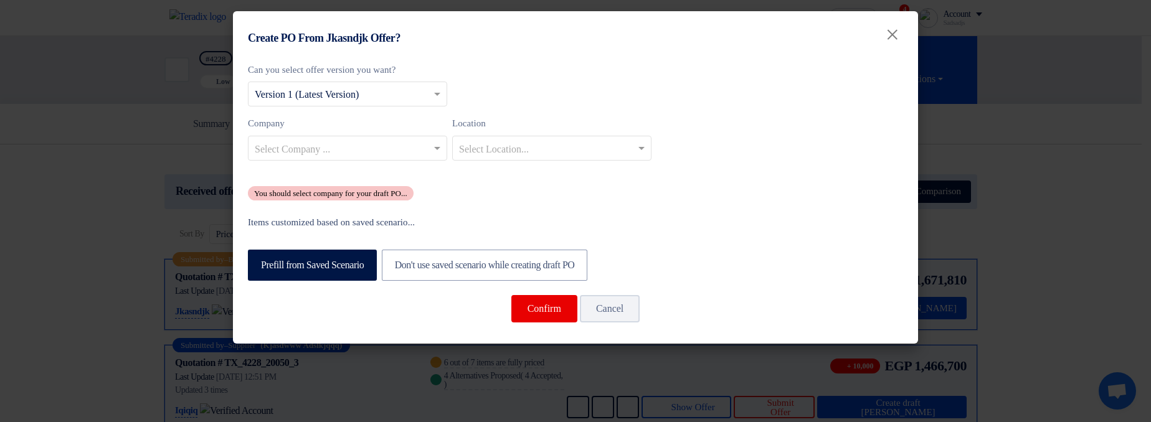
click at [414, 163] on div "Company Select Company ... Location Select Location..." at bounding box center [575, 143] width 655 height 54
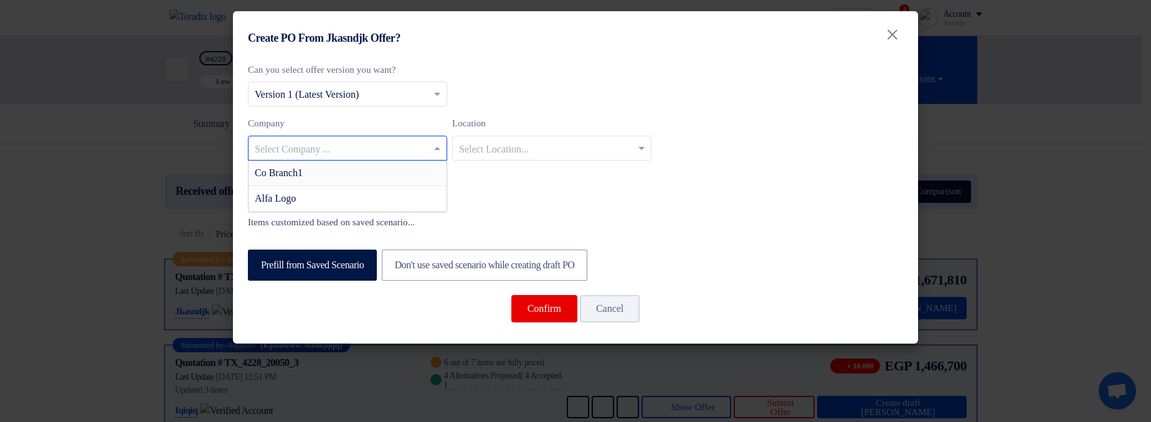
click at [396, 156] on input "text" at bounding box center [341, 149] width 173 height 21
click at [404, 171] on div "Co Branch1" at bounding box center [348, 174] width 198 height 26
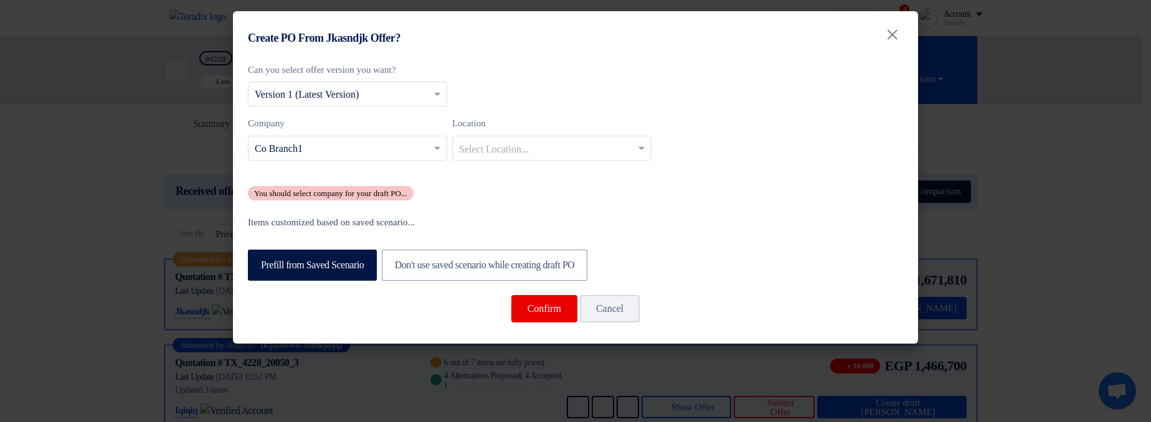
click at [872, 174] on div "Can you select offer version you want? Select from offer versions × Version 1 (…" at bounding box center [575, 132] width 655 height 138
click at [791, 221] on label "Items customized based on saved scenario..." at bounding box center [575, 223] width 655 height 14
